Goal: Go to known website

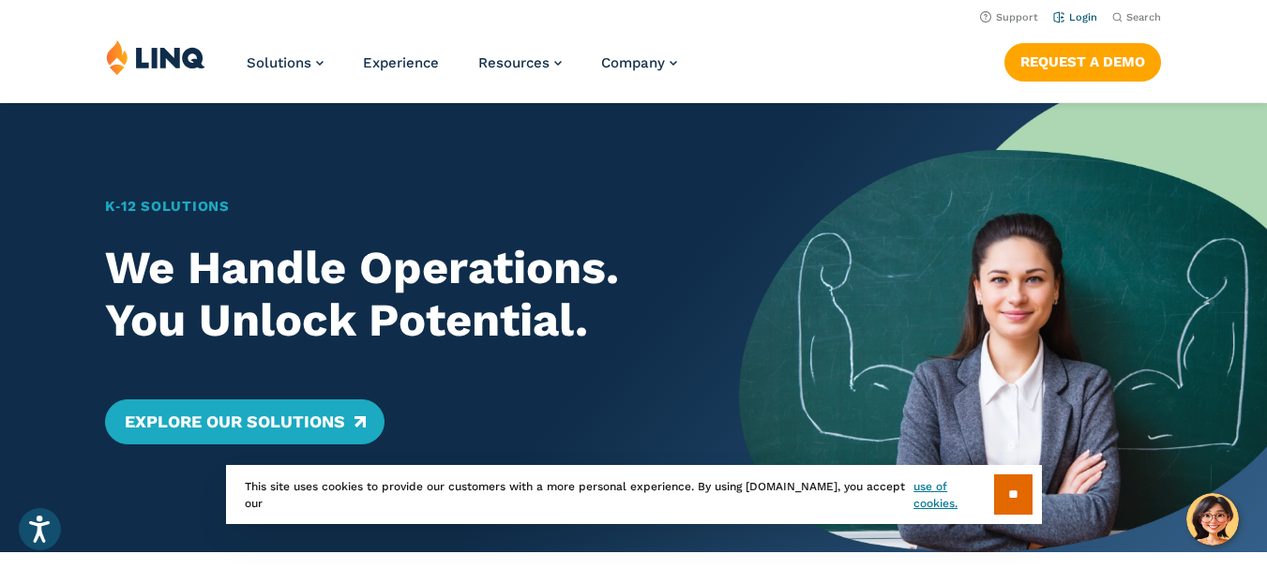
click at [1068, 14] on link "Login" at bounding box center [1075, 17] width 44 height 12
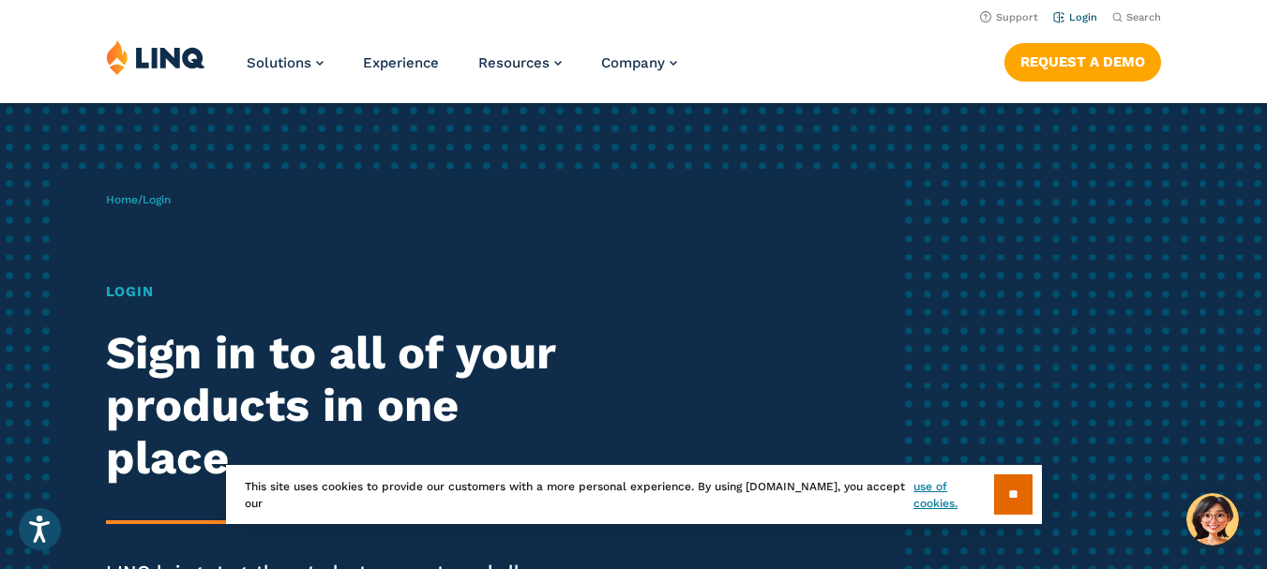
click at [1067, 16] on link "Login" at bounding box center [1075, 17] width 44 height 12
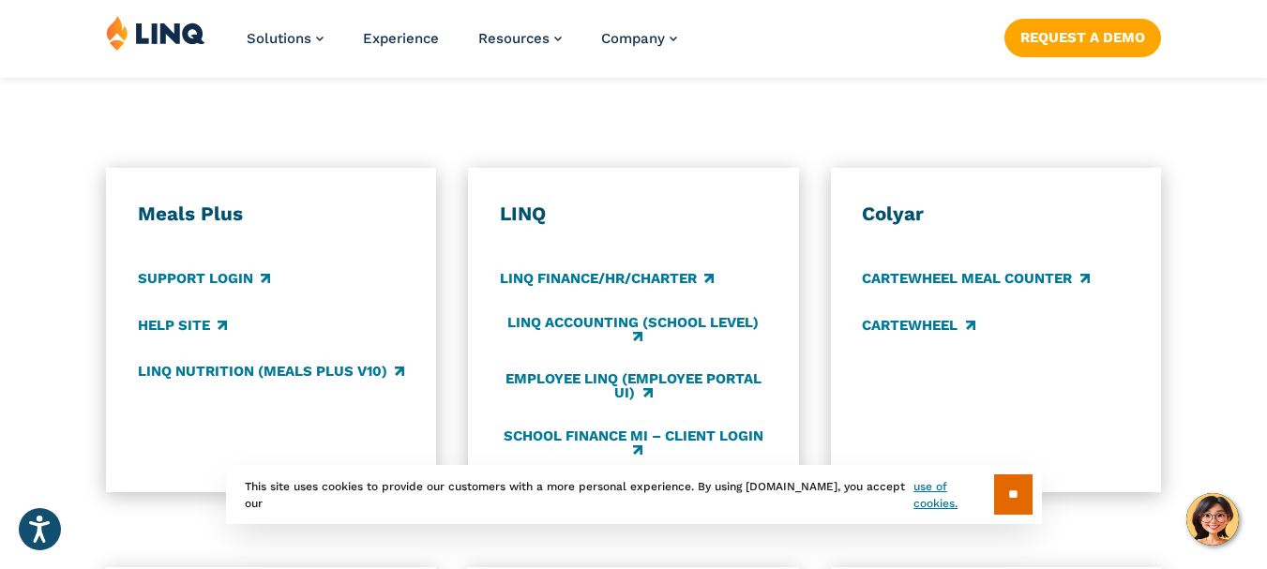
scroll to position [1031, 0]
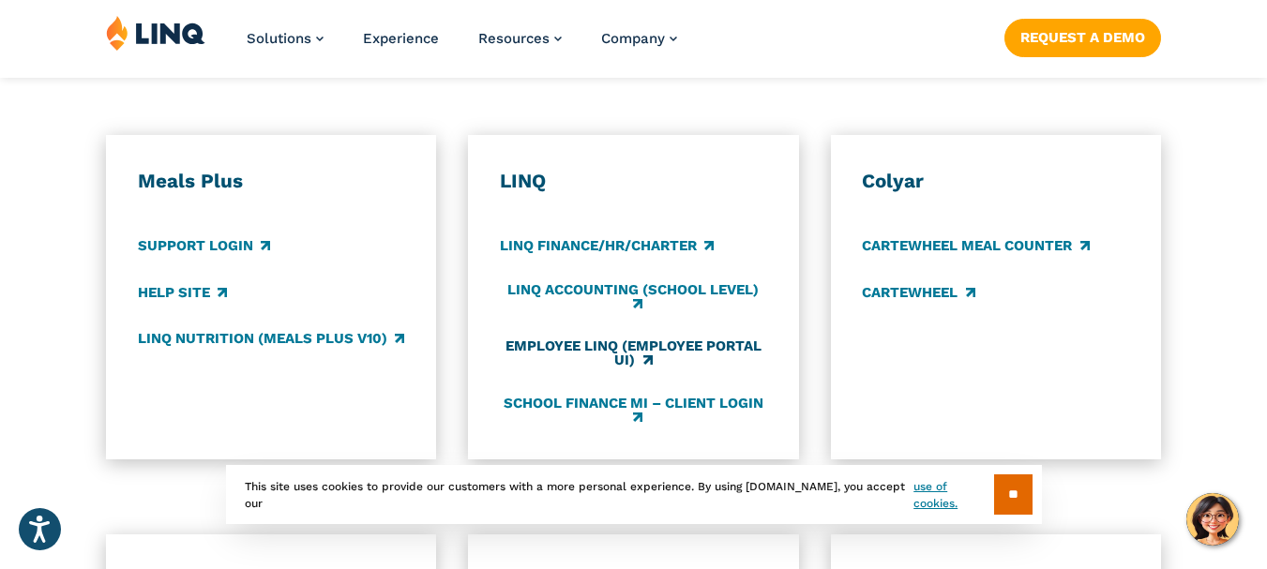
click at [606, 353] on link "Employee LINQ (Employee Portal UI)" at bounding box center [633, 353] width 267 height 31
click at [273, 345] on link "LINQ Nutrition (Meals Plus v10)" at bounding box center [271, 338] width 266 height 21
